Goal: Browse casually

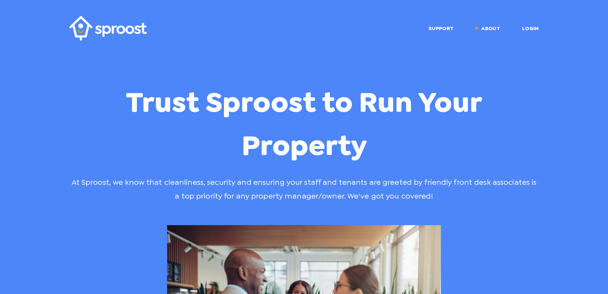
scroll to position [680, 0]
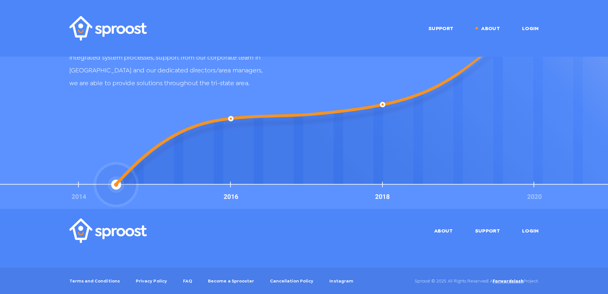
click at [122, 32] on img at bounding box center [108, 28] width 78 height 25
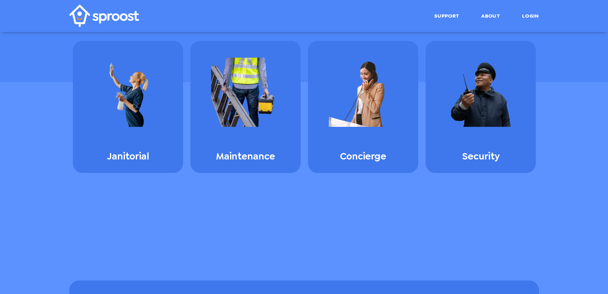
scroll to position [576, 0]
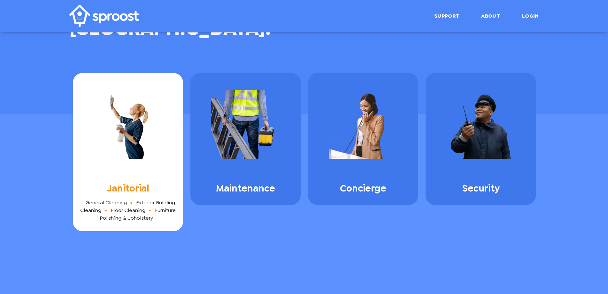
click at [135, 110] on img at bounding box center [128, 124] width 69 height 69
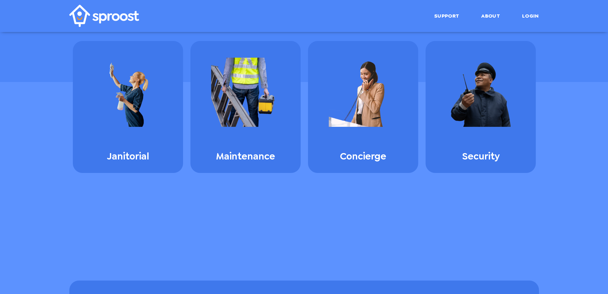
scroll to position [639, 0]
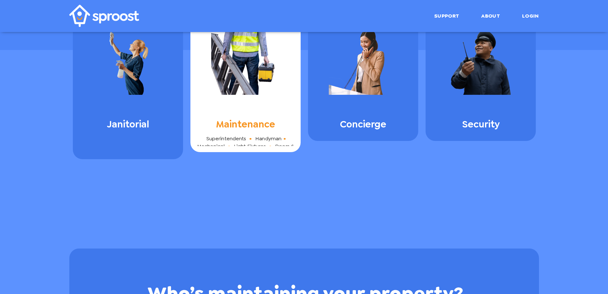
click at [226, 81] on div "Maintenance Superintendents Handyman Mechanical Light Fixtures Doors & Windows …" at bounding box center [246, 80] width 110 height 143
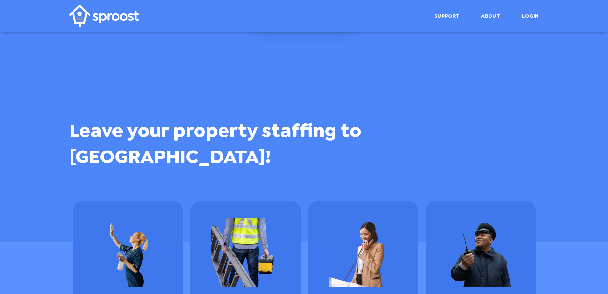
scroll to position [544, 0]
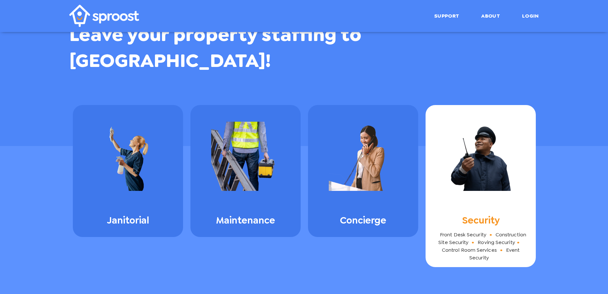
click at [481, 139] on img at bounding box center [481, 155] width 69 height 69
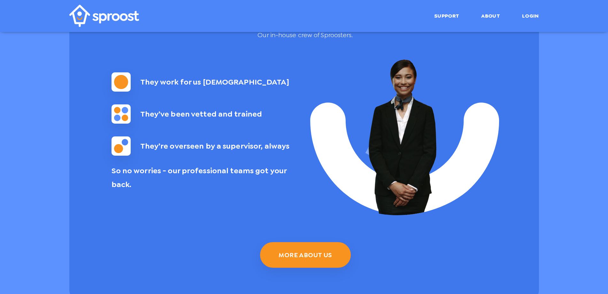
scroll to position [1024, 0]
